Goal: Information Seeking & Learning: Learn about a topic

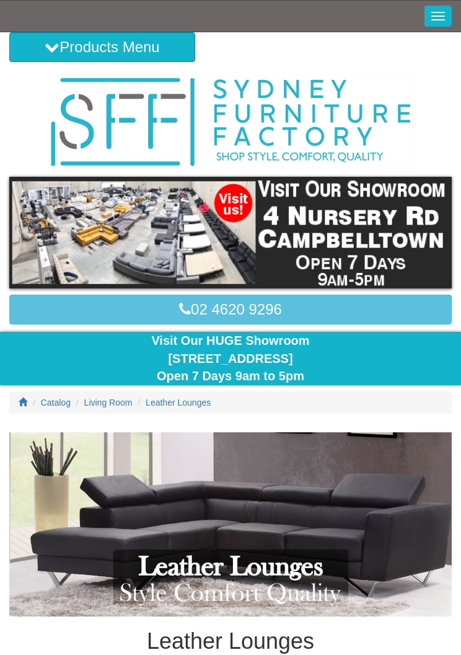
click at [439, 16] on span "button" at bounding box center [439, 16] width 14 height 1
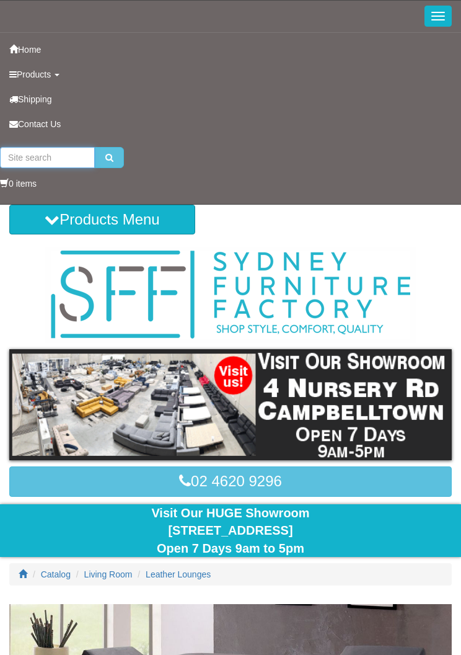
click at [33, 161] on input "search" at bounding box center [47, 157] width 95 height 21
type input "Single leather"
click at [109, 158] on button "submit" at bounding box center [109, 157] width 29 height 21
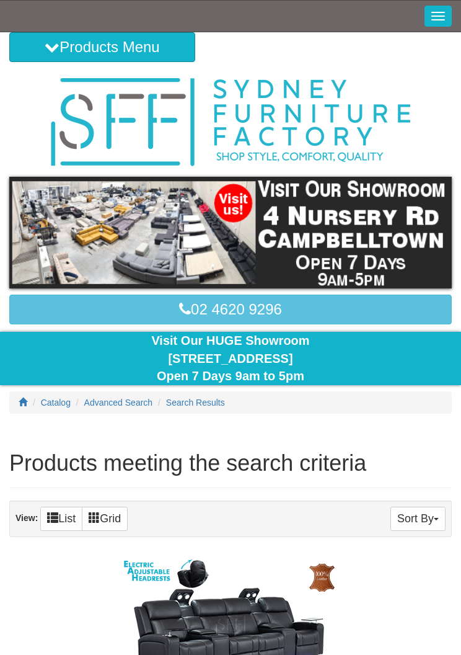
click at [439, 16] on span "button" at bounding box center [439, 16] width 14 height 1
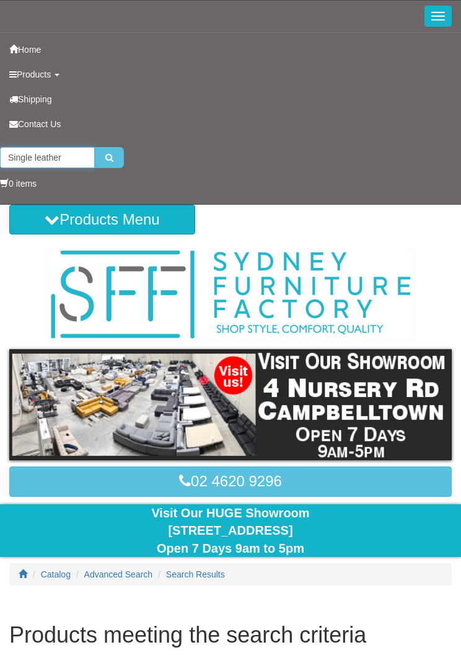
click at [47, 154] on input "Single leather" at bounding box center [47, 157] width 95 height 21
type input "S"
type input "Lounge chairs"
click at [107, 164] on button "submit" at bounding box center [109, 157] width 29 height 21
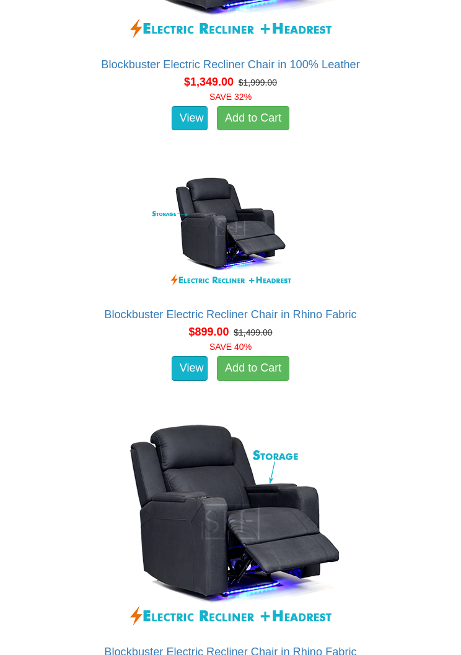
scroll to position [2537, 0]
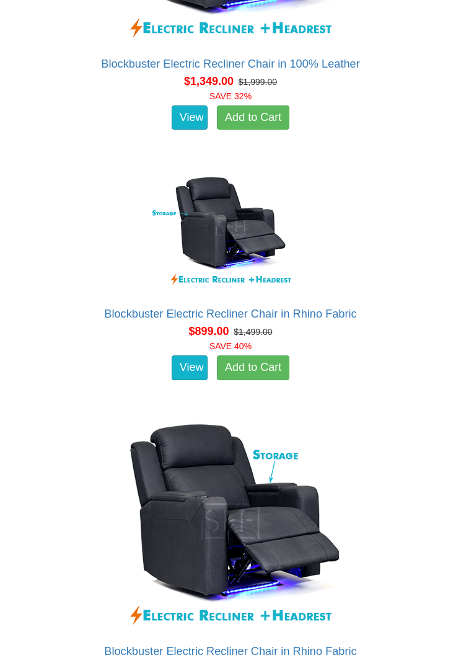
click at [240, 232] on img at bounding box center [230, 227] width 223 height 136
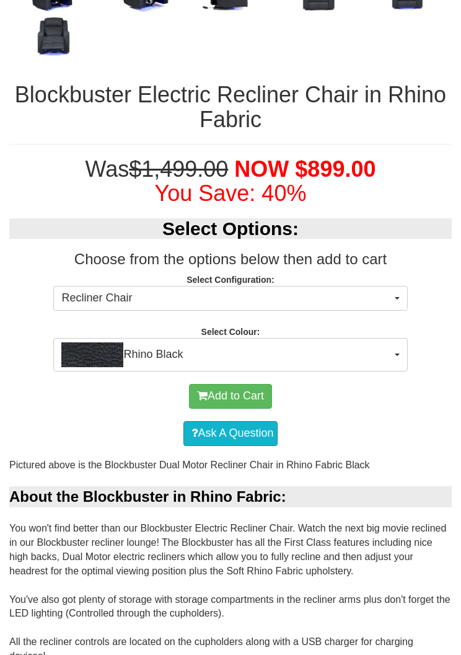
scroll to position [677, 0]
click at [398, 354] on button "Rhino Black" at bounding box center [230, 354] width 354 height 33
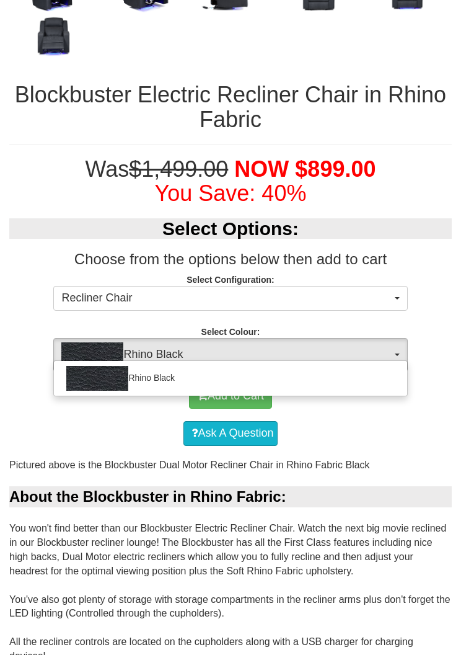
click at [403, 353] on div at bounding box center [230, 327] width 461 height 655
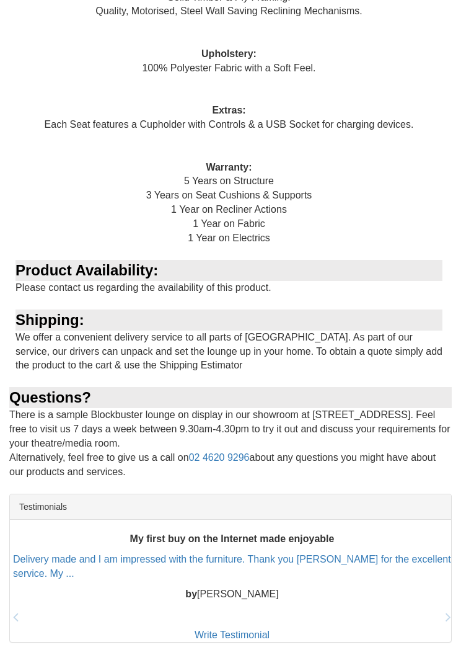
scroll to position [2111, 0]
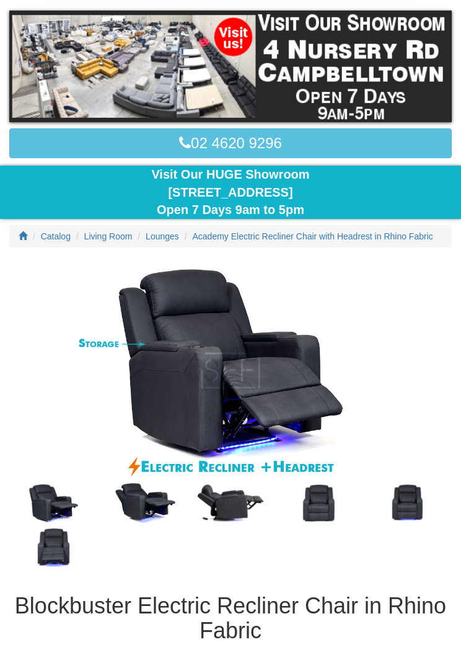
click at [370, 429] on img at bounding box center [230, 371] width 443 height 221
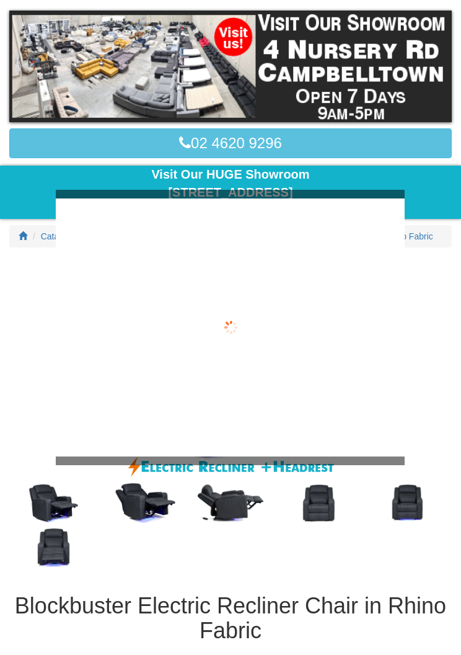
scroll to position [166, 0]
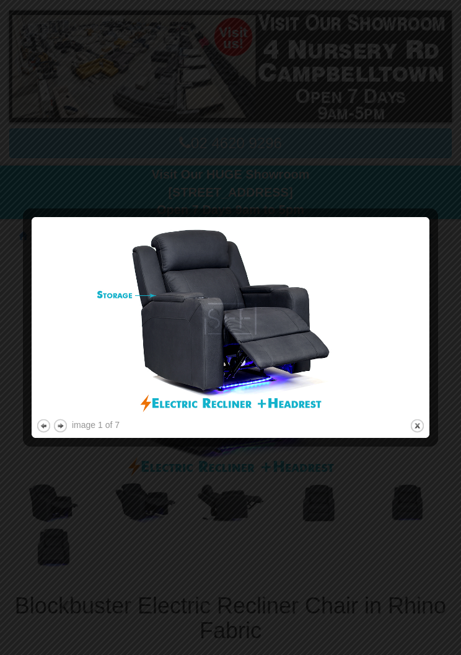
click at [422, 420] on button "close" at bounding box center [418, 426] width 16 height 16
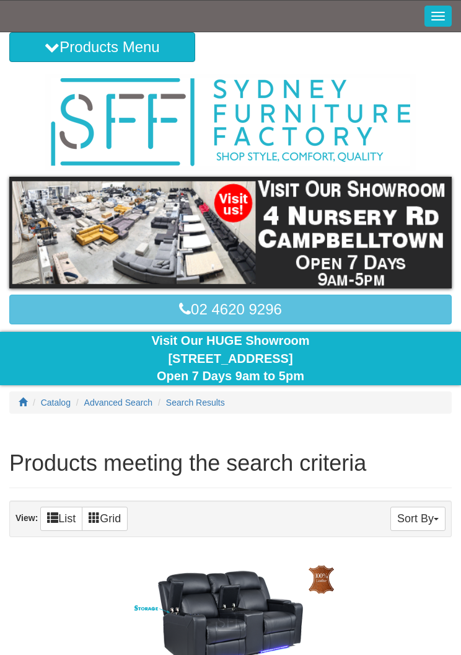
click at [86, 47] on button "Products Menu" at bounding box center [102, 47] width 186 height 30
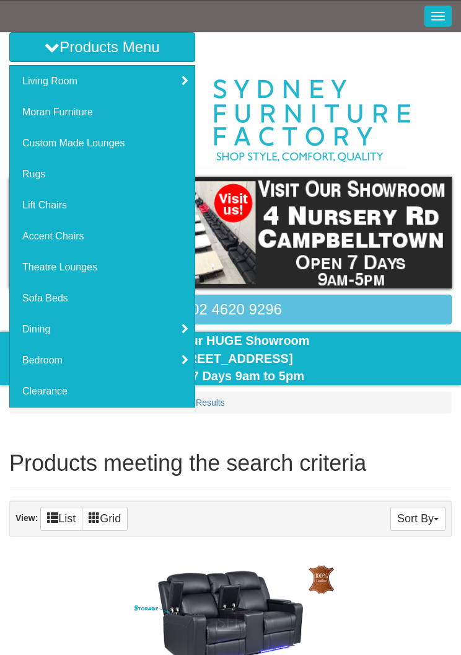
click at [53, 394] on link "Clearance" at bounding box center [102, 391] width 185 height 31
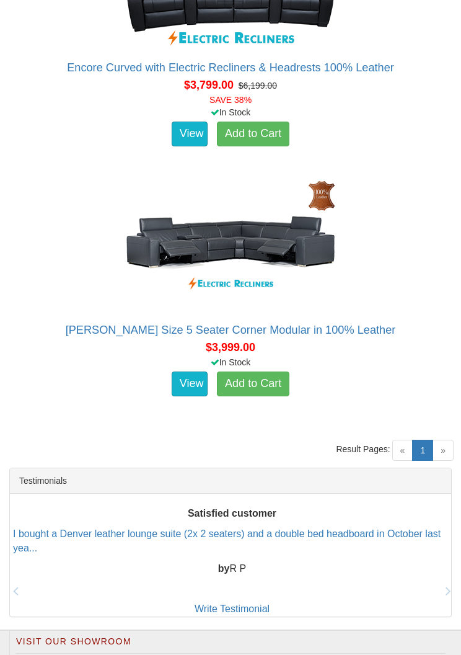
scroll to position [2888, 0]
click at [457, 443] on div "Displaying 1 to 10 (of 10 products) « 1 (current) » Result Pages:" at bounding box center [230, 455] width 461 height 25
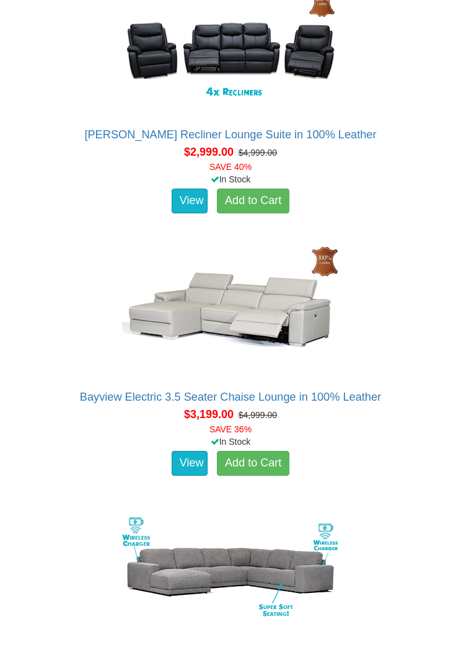
scroll to position [2034, 0]
click at [247, 310] on img at bounding box center [230, 310] width 223 height 136
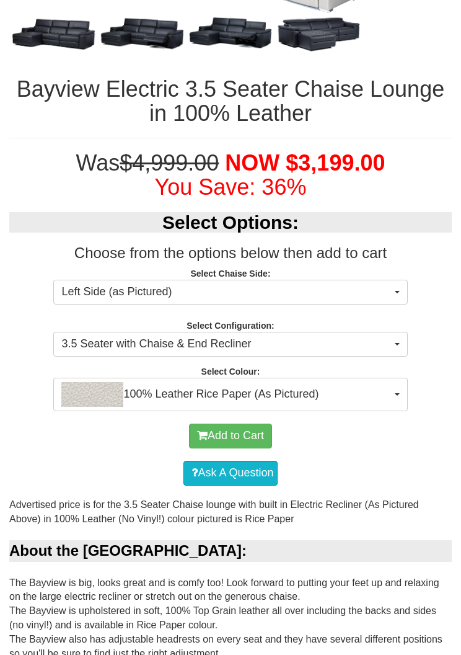
scroll to position [651, 0]
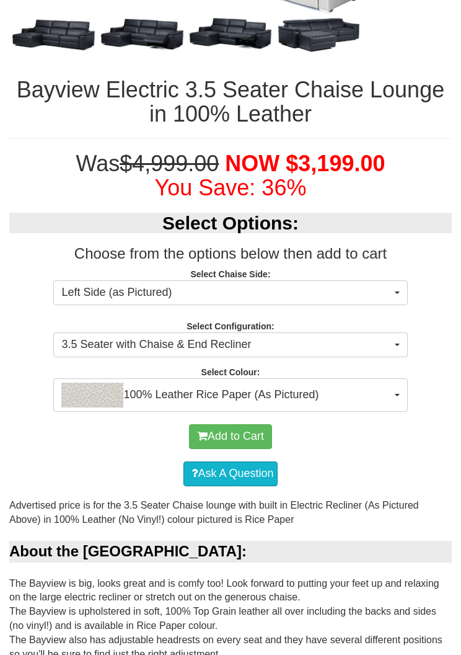
click at [403, 395] on button "100% Leather Rice Paper (As Pictured)" at bounding box center [230, 394] width 354 height 33
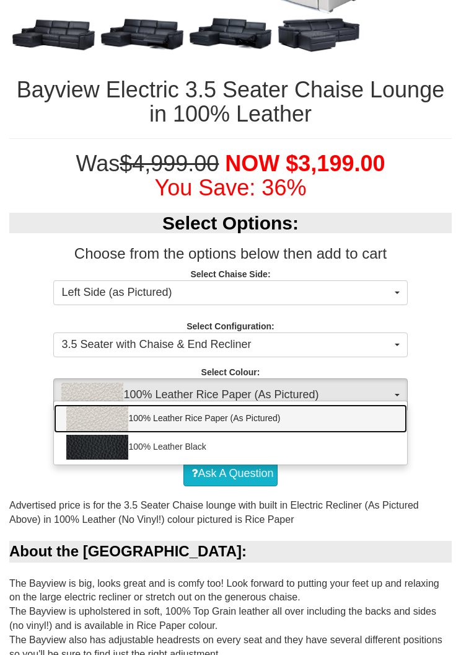
click at [378, 417] on link "100% Leather Rice Paper (As Pictured)" at bounding box center [230, 418] width 353 height 29
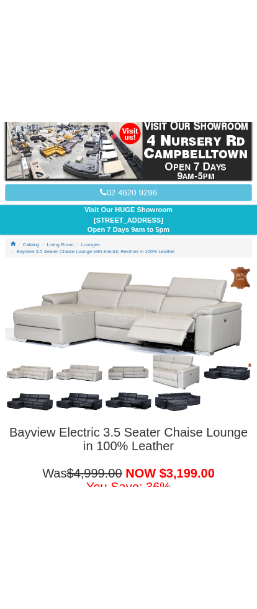
scroll to position [0, 0]
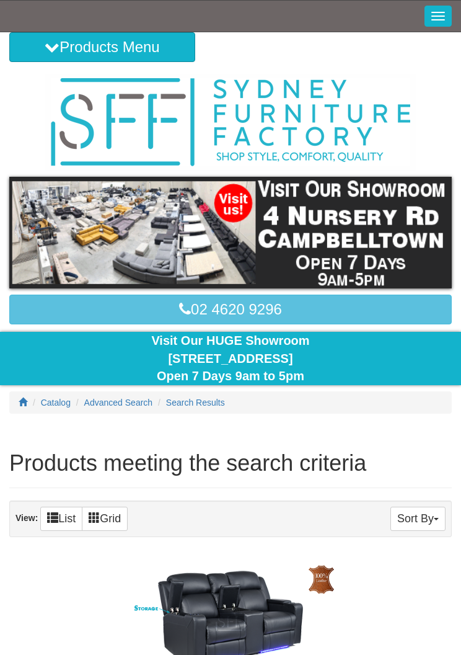
click at [437, 17] on button "Toggle Navigation" at bounding box center [438, 16] width 27 height 21
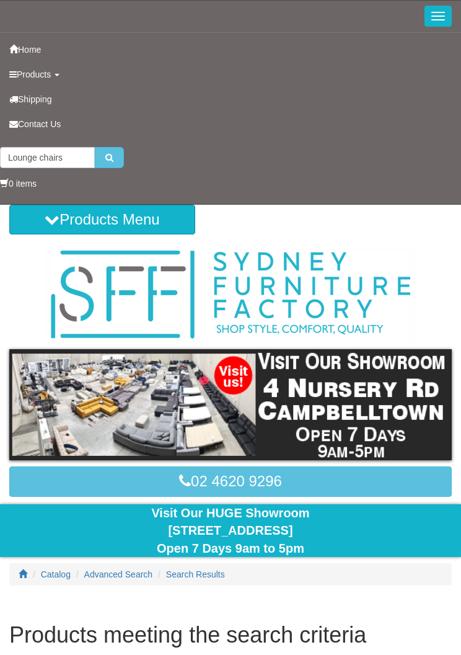
click at [63, 73] on link "Products" at bounding box center [230, 74] width 461 height 25
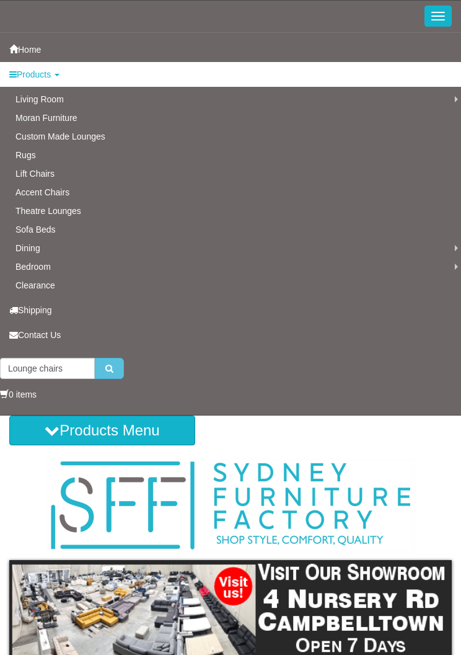
click at [35, 250] on link "Dining" at bounding box center [230, 248] width 461 height 19
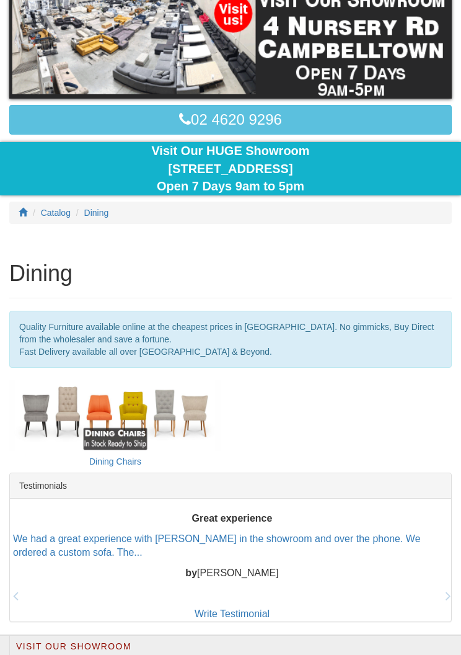
scroll to position [190, 0]
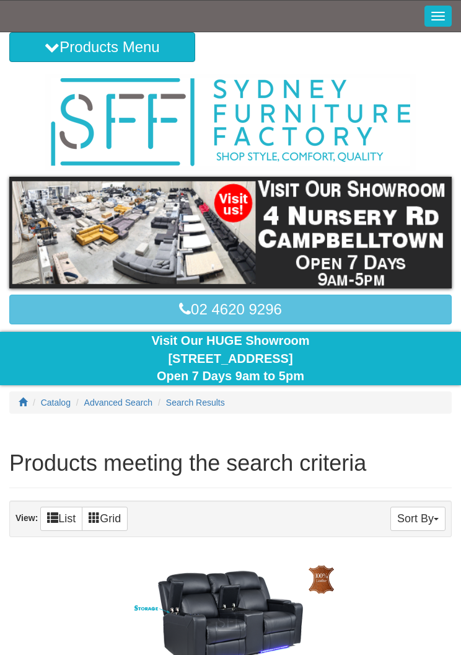
click at [440, 14] on button "Toggle Navigation" at bounding box center [438, 16] width 27 height 21
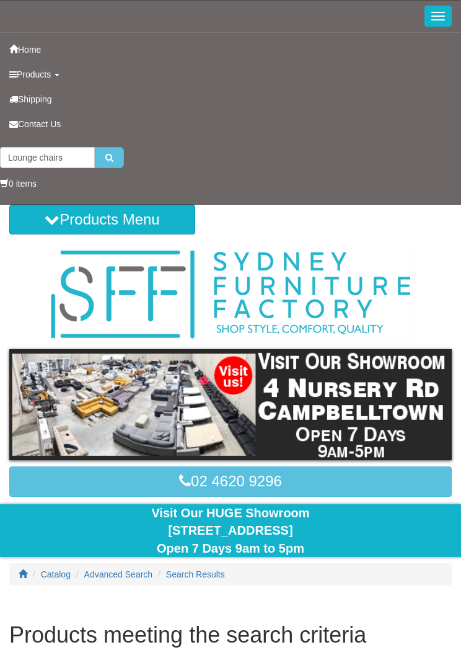
click at [46, 72] on span "Products" at bounding box center [34, 74] width 34 height 10
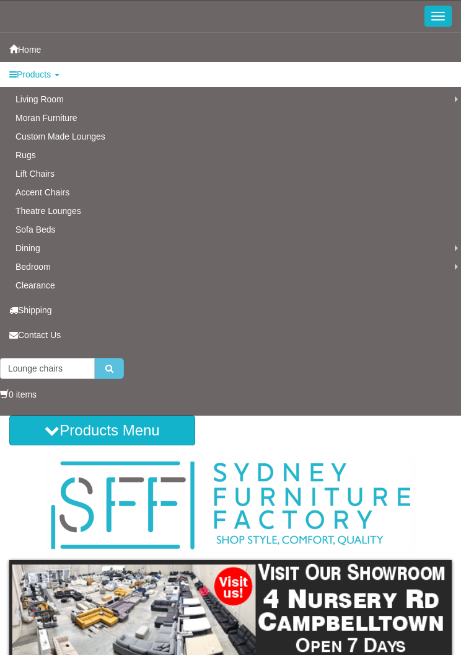
click at [0, 0] on link "Bedroom Suites" at bounding box center [0, 0] width 0 height 0
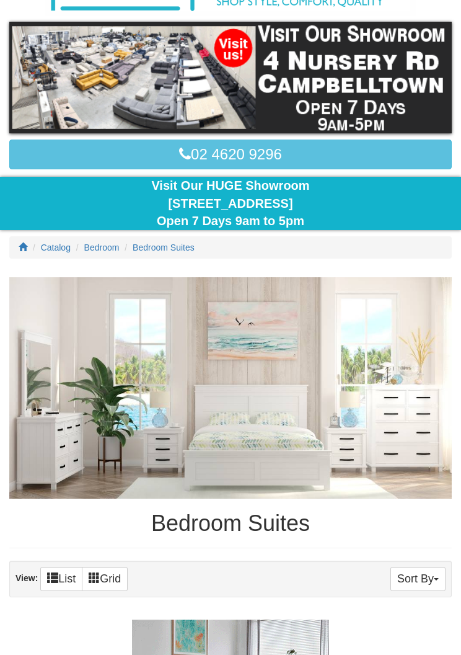
scroll to position [155, 0]
click at [244, 393] on img at bounding box center [230, 387] width 443 height 221
click at [168, 244] on span "Bedroom Suites" at bounding box center [164, 248] width 62 height 10
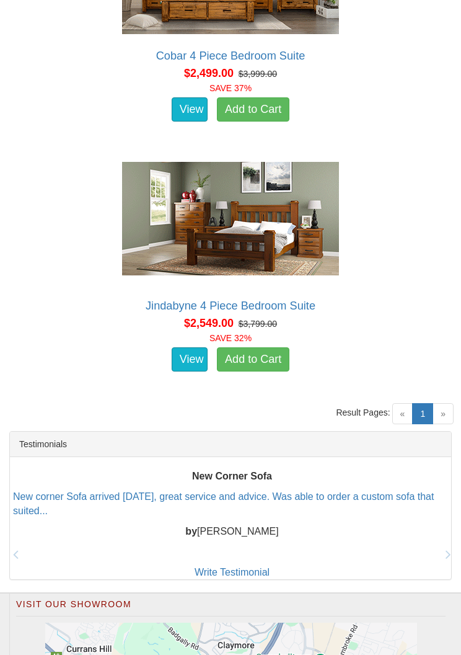
scroll to position [1370, 0]
click at [456, 409] on div "Displaying 1 to 4 (of 4 products) « 1 (current) » Result Pages:" at bounding box center [230, 419] width 461 height 25
click at [450, 409] on span "»" at bounding box center [443, 414] width 21 height 21
click at [450, 416] on span "»" at bounding box center [443, 414] width 21 height 21
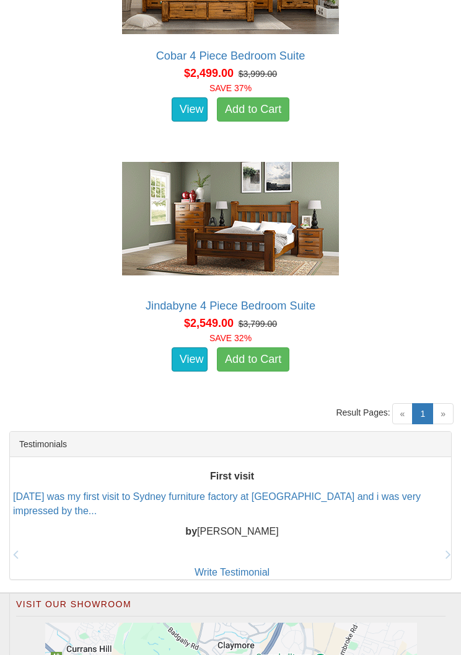
click at [450, 408] on span "»" at bounding box center [443, 413] width 21 height 21
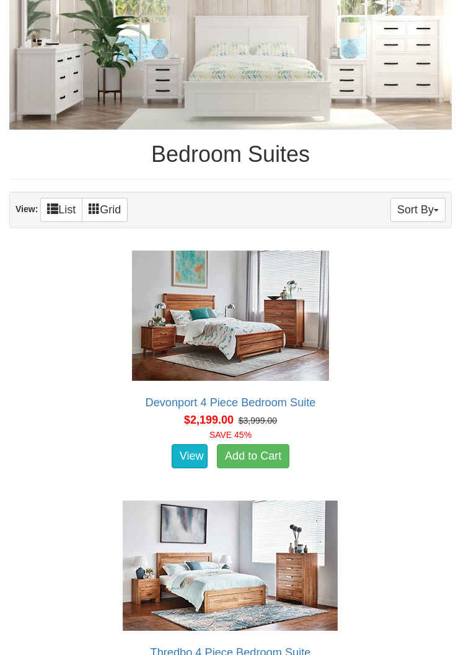
scroll to position [506, 0]
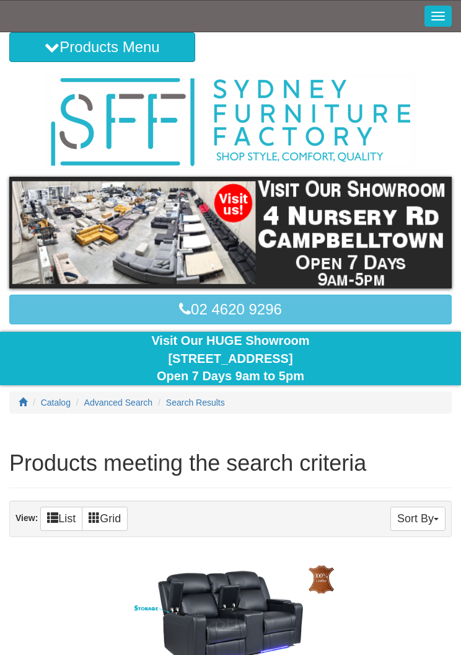
click at [434, 18] on button "Toggle Navigation" at bounding box center [438, 16] width 27 height 21
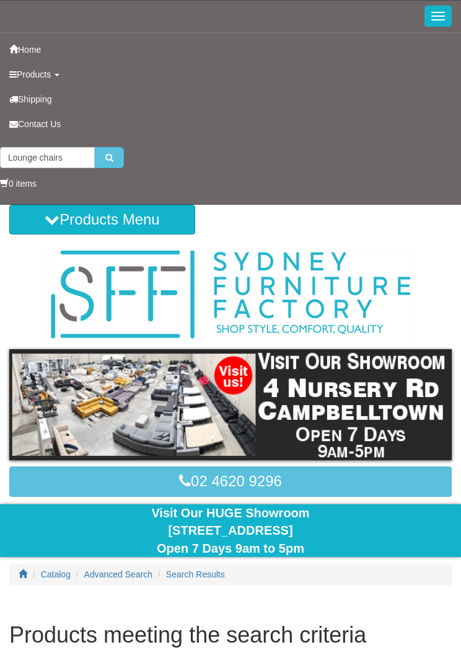
click at [42, 79] on span "Products" at bounding box center [34, 74] width 34 height 10
